Goal: Task Accomplishment & Management: Use online tool/utility

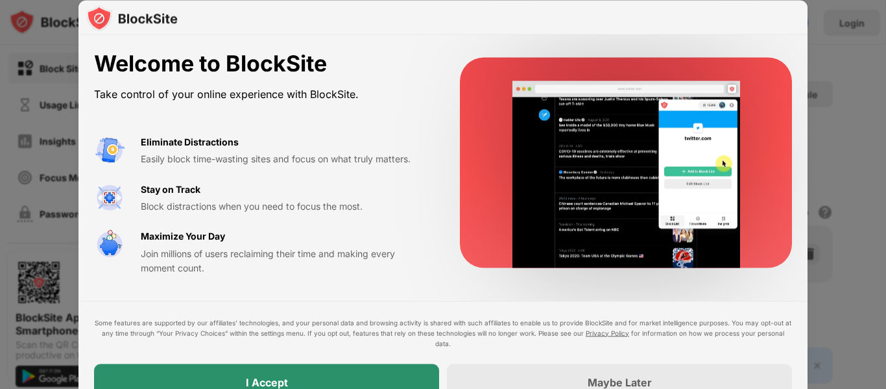
click at [314, 373] on div "I Accept" at bounding box center [266, 381] width 345 height 36
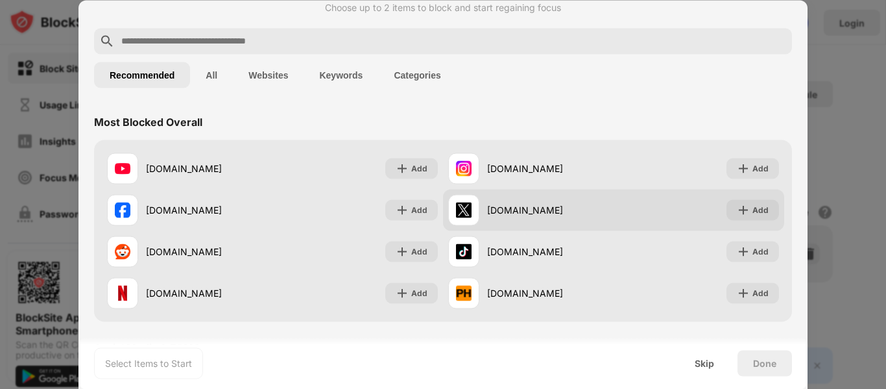
scroll to position [130, 0]
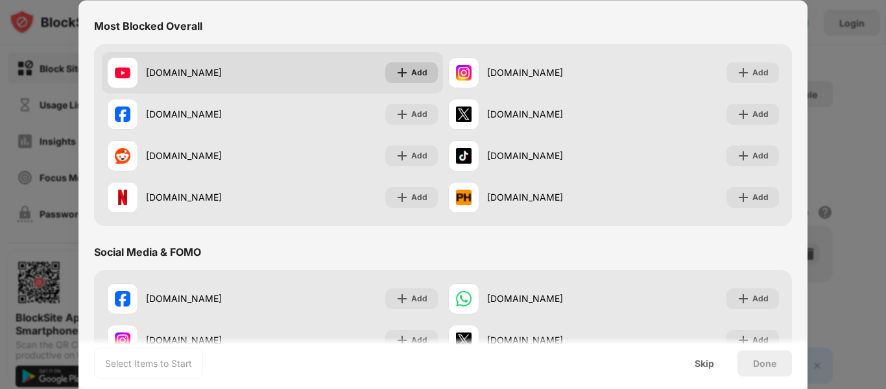
click at [420, 73] on div "Add" at bounding box center [419, 72] width 16 height 13
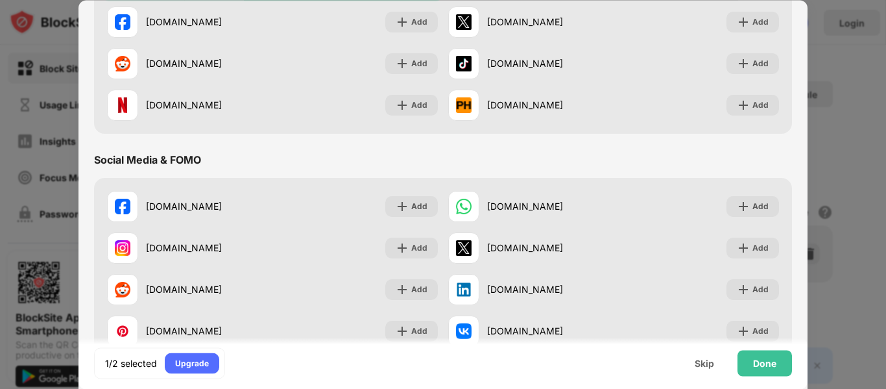
scroll to position [259, 0]
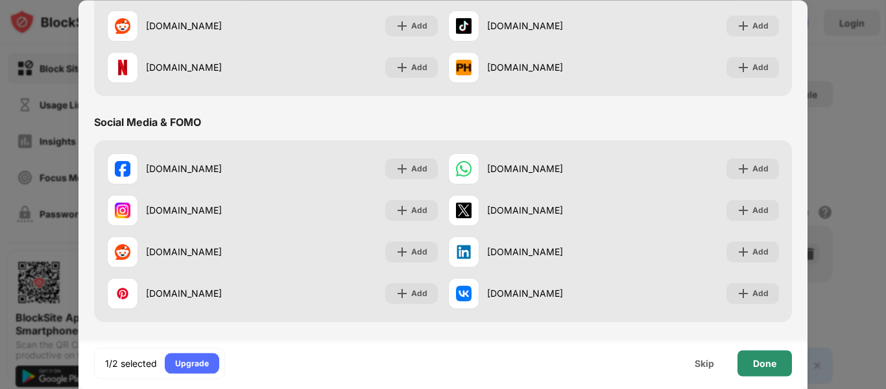
click at [760, 365] on div "Done" at bounding box center [764, 362] width 23 height 10
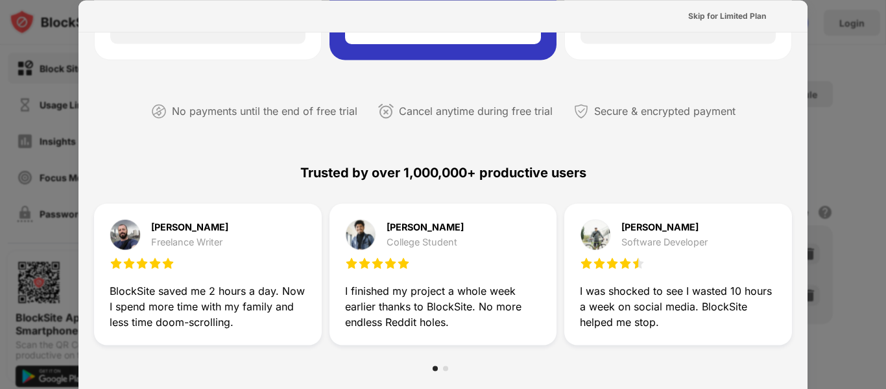
scroll to position [0, 0]
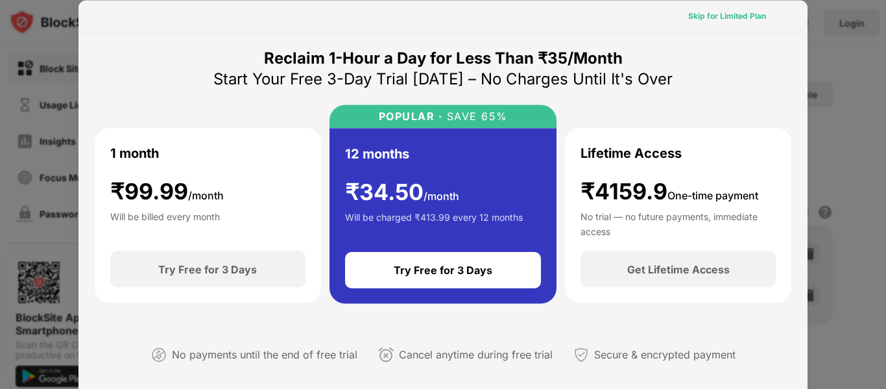
click at [730, 16] on div "Skip for Limited Plan" at bounding box center [727, 15] width 78 height 13
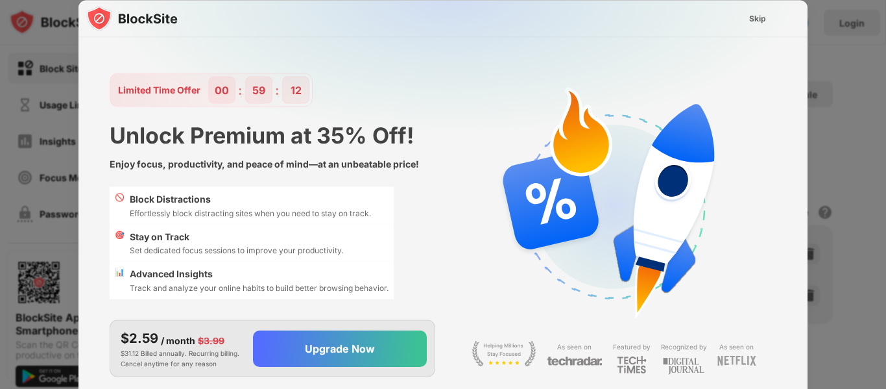
scroll to position [31, 0]
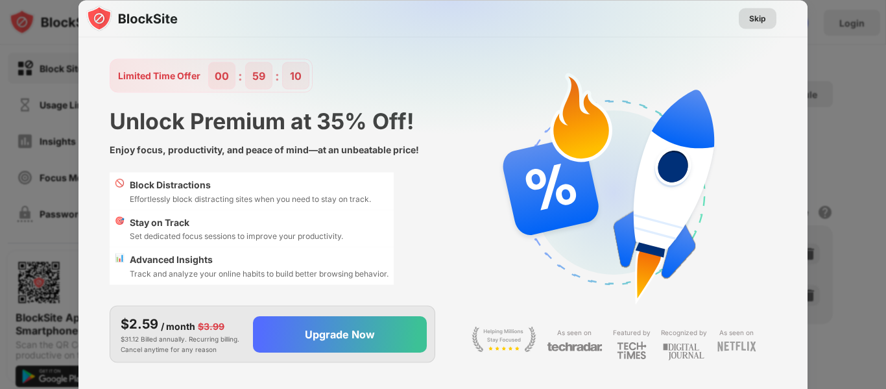
click at [752, 19] on div "Skip" at bounding box center [757, 18] width 17 height 13
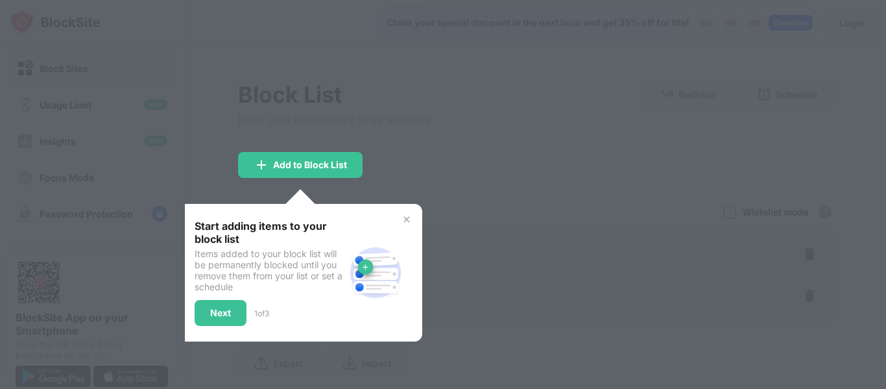
click at [442, 141] on div at bounding box center [443, 194] width 886 height 389
click at [308, 165] on div "Add to Block List" at bounding box center [310, 165] width 74 height 10
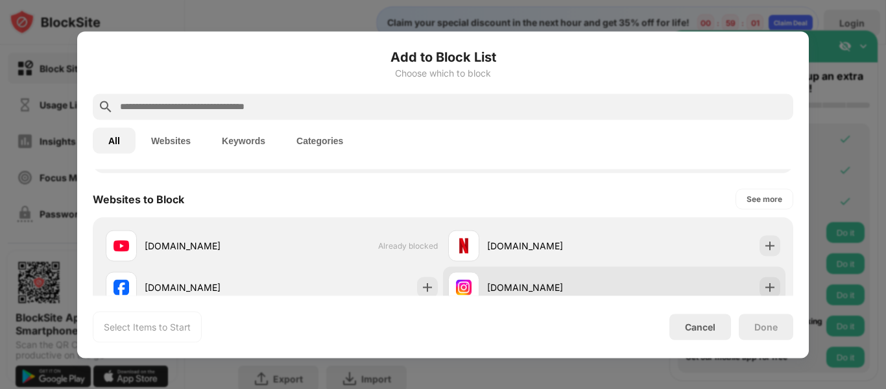
scroll to position [195, 0]
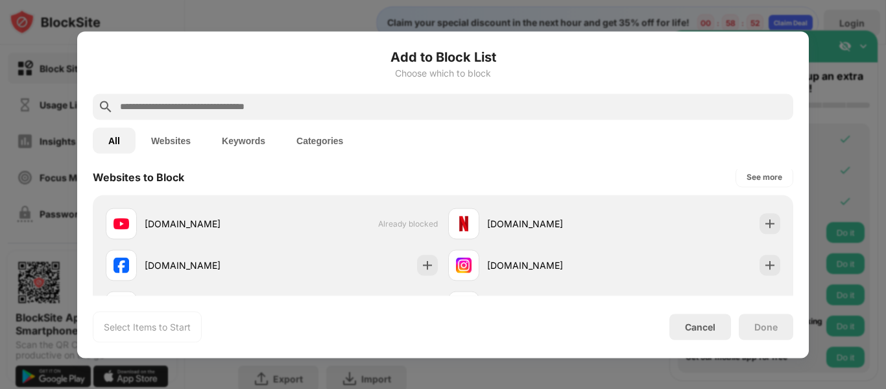
click at [839, 187] on div at bounding box center [443, 194] width 886 height 389
